Goal: Task Accomplishment & Management: Use online tool/utility

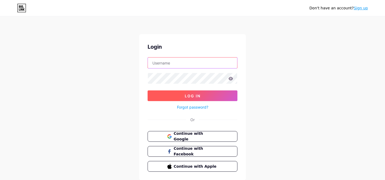
type input "[PERSON_NAME]"
click at [188, 95] on span "Log In" at bounding box center [193, 96] width 16 height 5
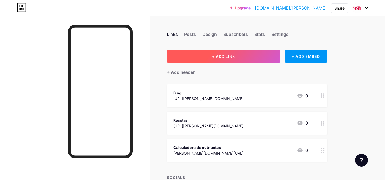
click at [247, 53] on button "+ ADD LINK" at bounding box center [224, 56] width 114 height 13
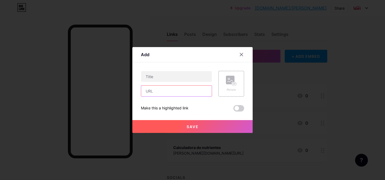
click at [158, 94] on input "text" at bounding box center [176, 91] width 71 height 11
paste input "[URL][PERSON_NAME][DOMAIN_NAME]"
type input "[URL][PERSON_NAME][DOMAIN_NAME]"
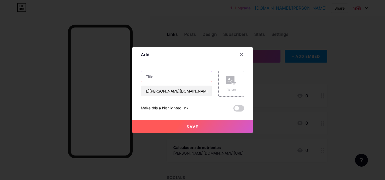
click at [153, 79] on input "text" at bounding box center [176, 76] width 71 height 11
type input "Back To Brunch"
click at [180, 126] on button "Save" at bounding box center [192, 126] width 120 height 13
